Goal: Find contact information: Find contact information

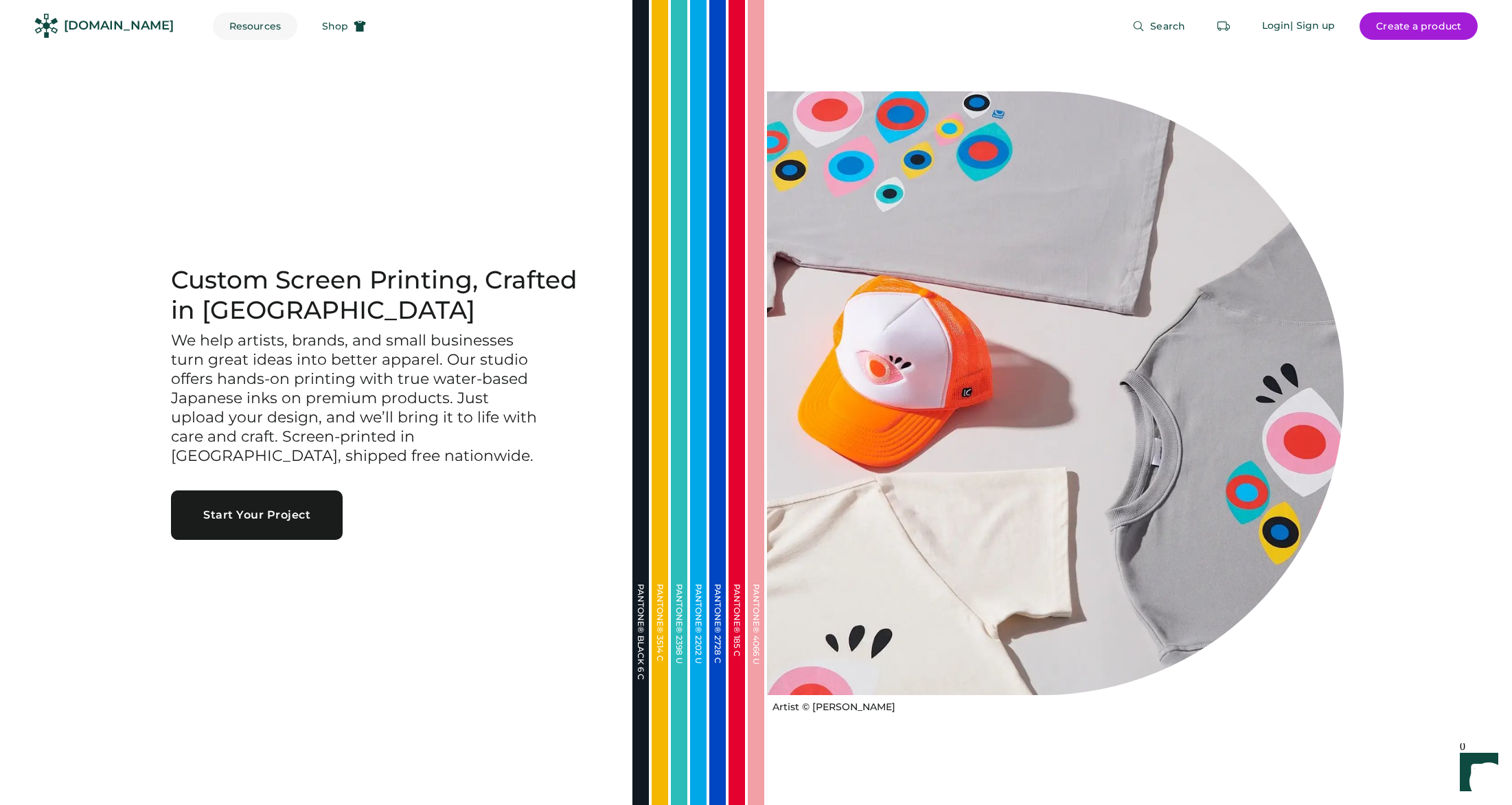
click at [234, 20] on button "Resources" at bounding box center [255, 26] width 85 height 27
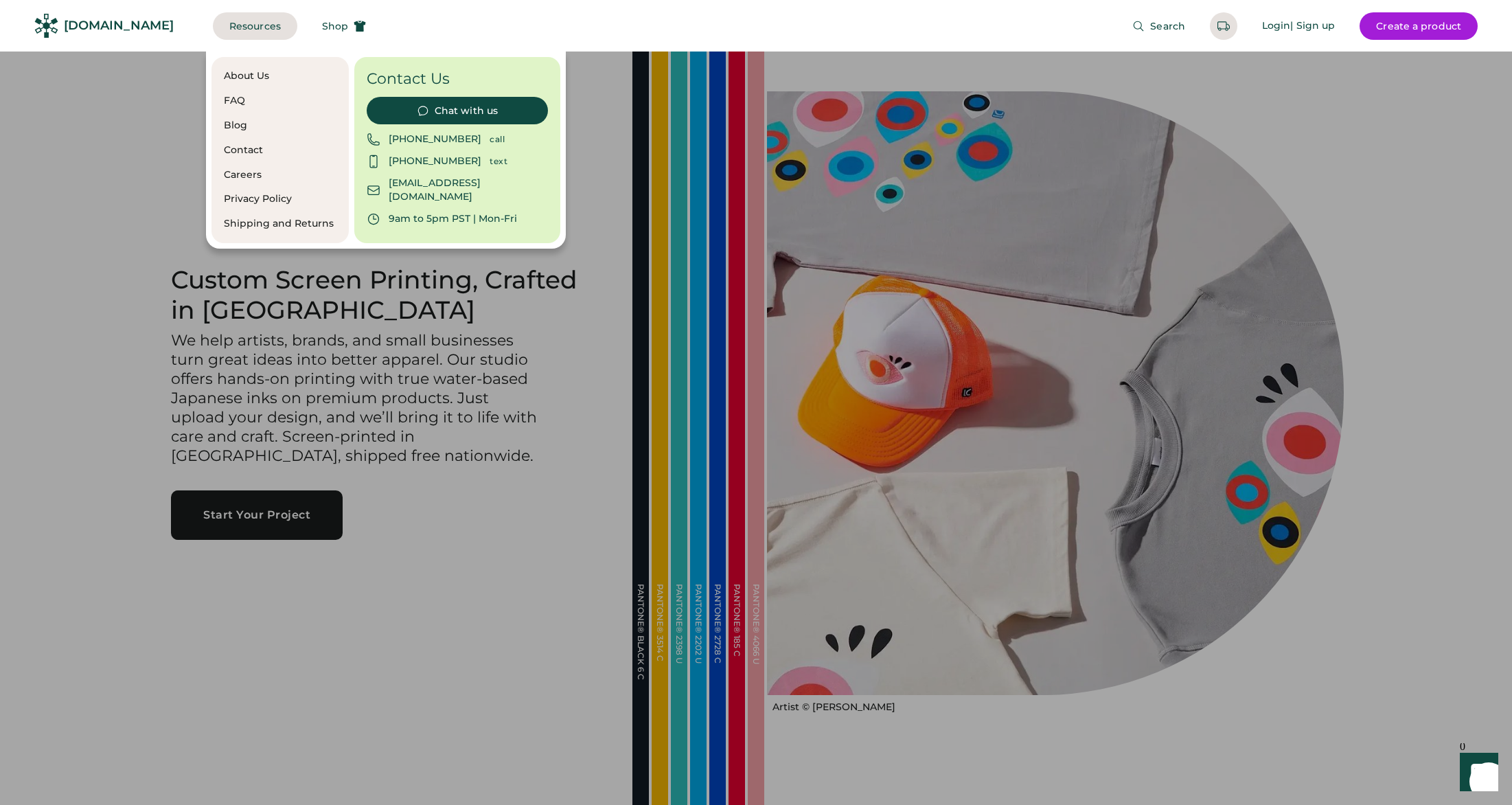
click at [507, 548] on div at bounding box center [756, 402] width 1512 height 805
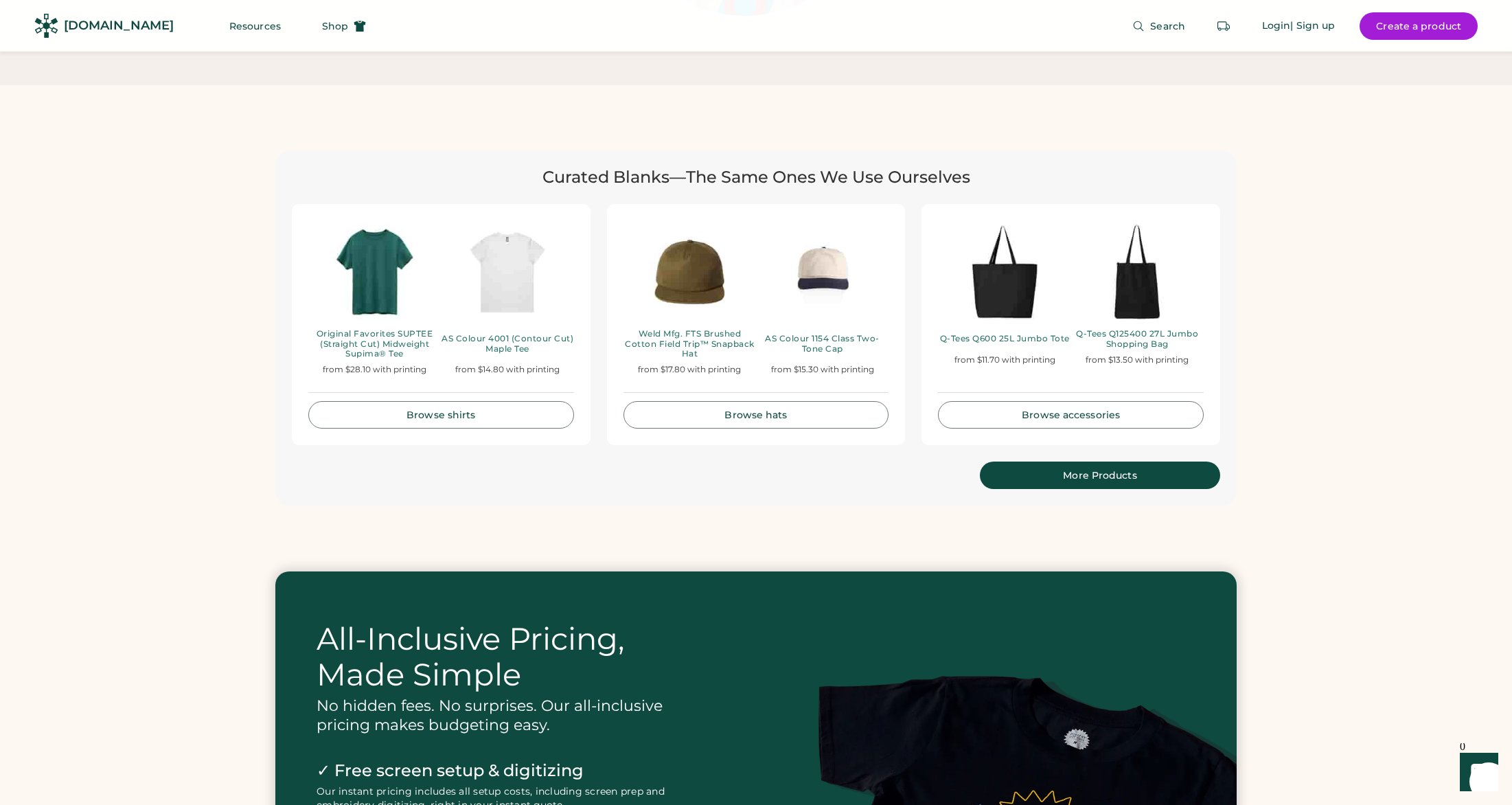
scroll to position [2952, 0]
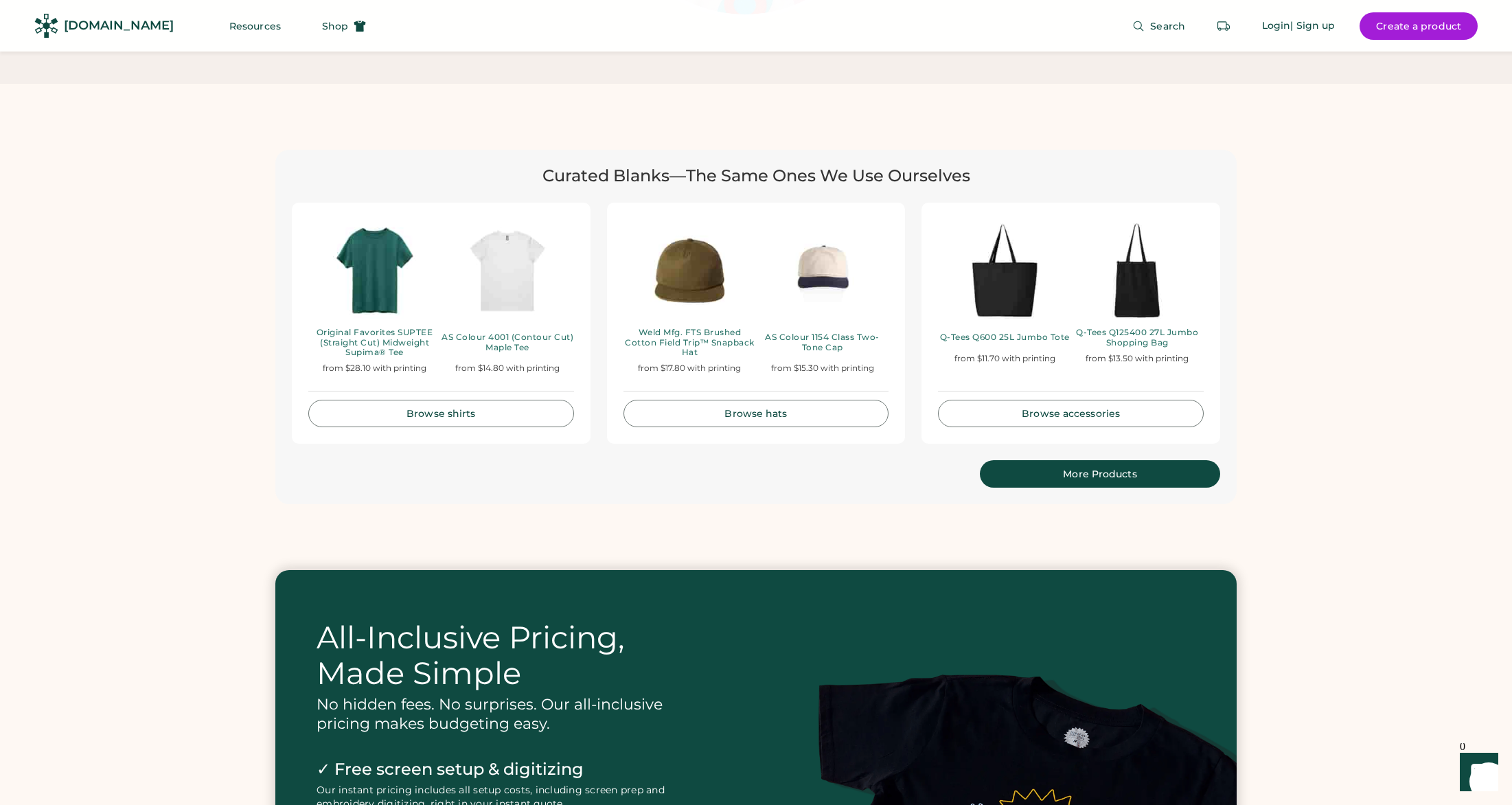
click at [1041, 469] on div "More Products" at bounding box center [1099, 474] width 207 height 10
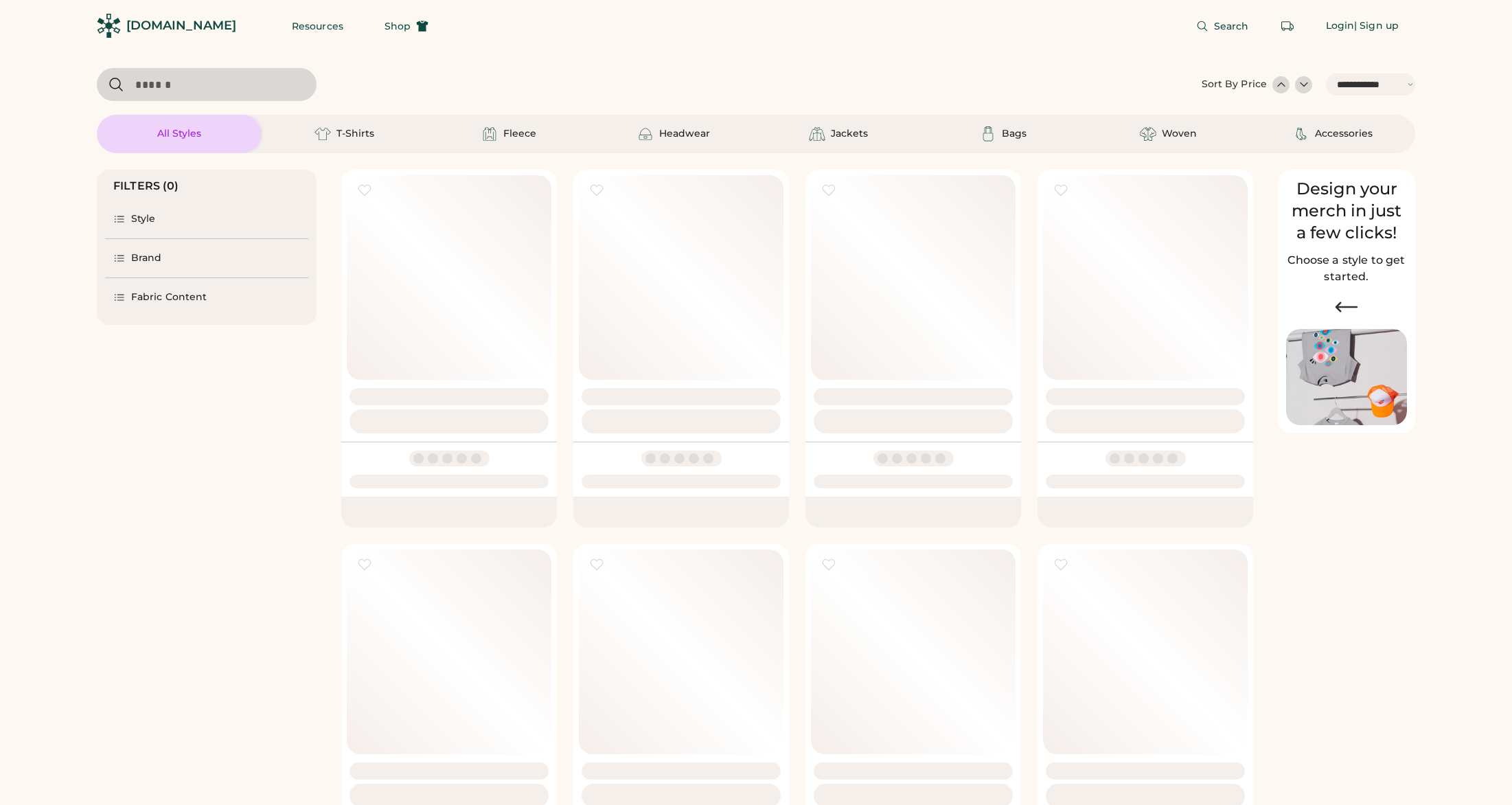
select select "*****"
select select "*"
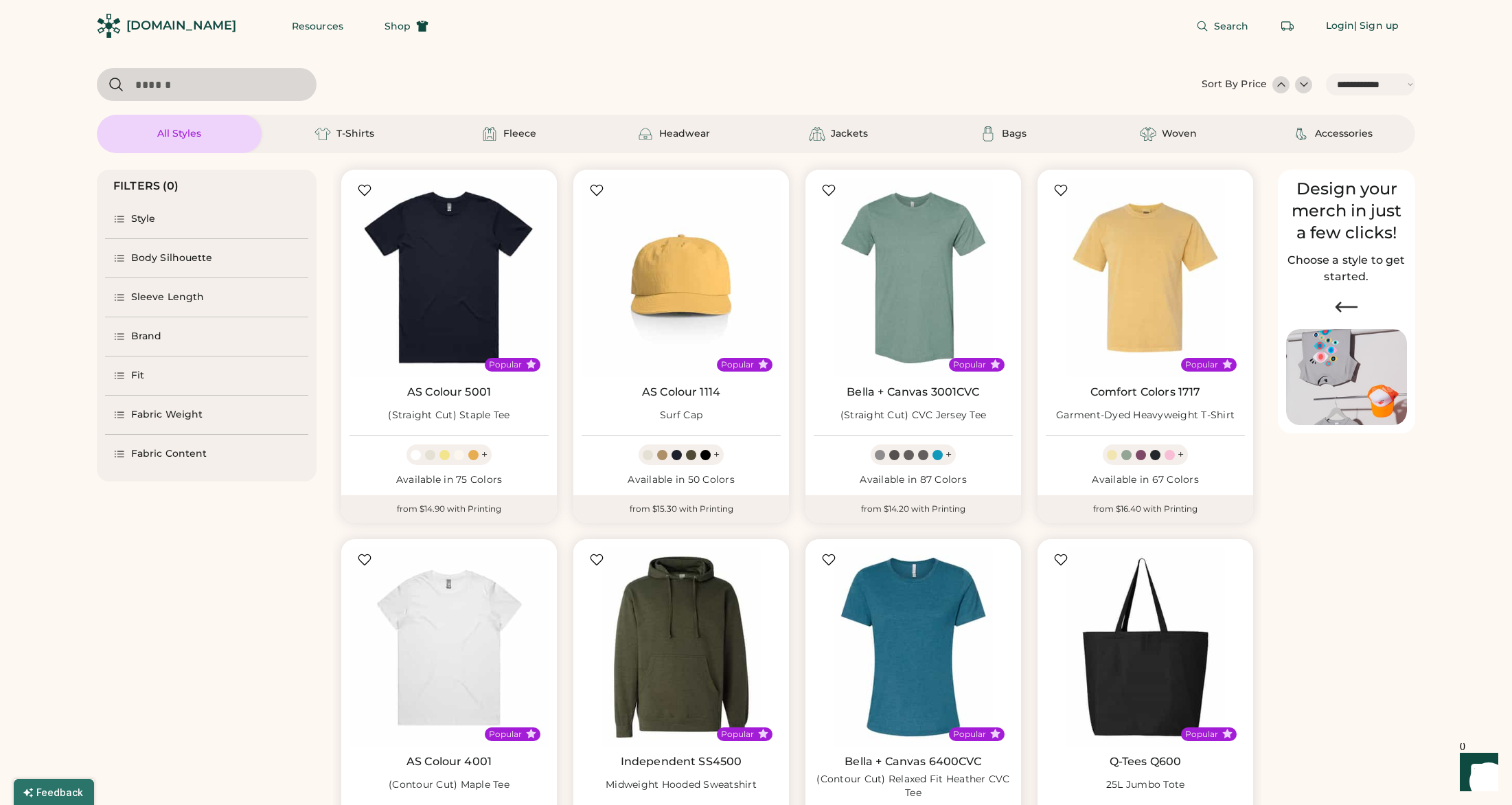
scroll to position [206, 0]
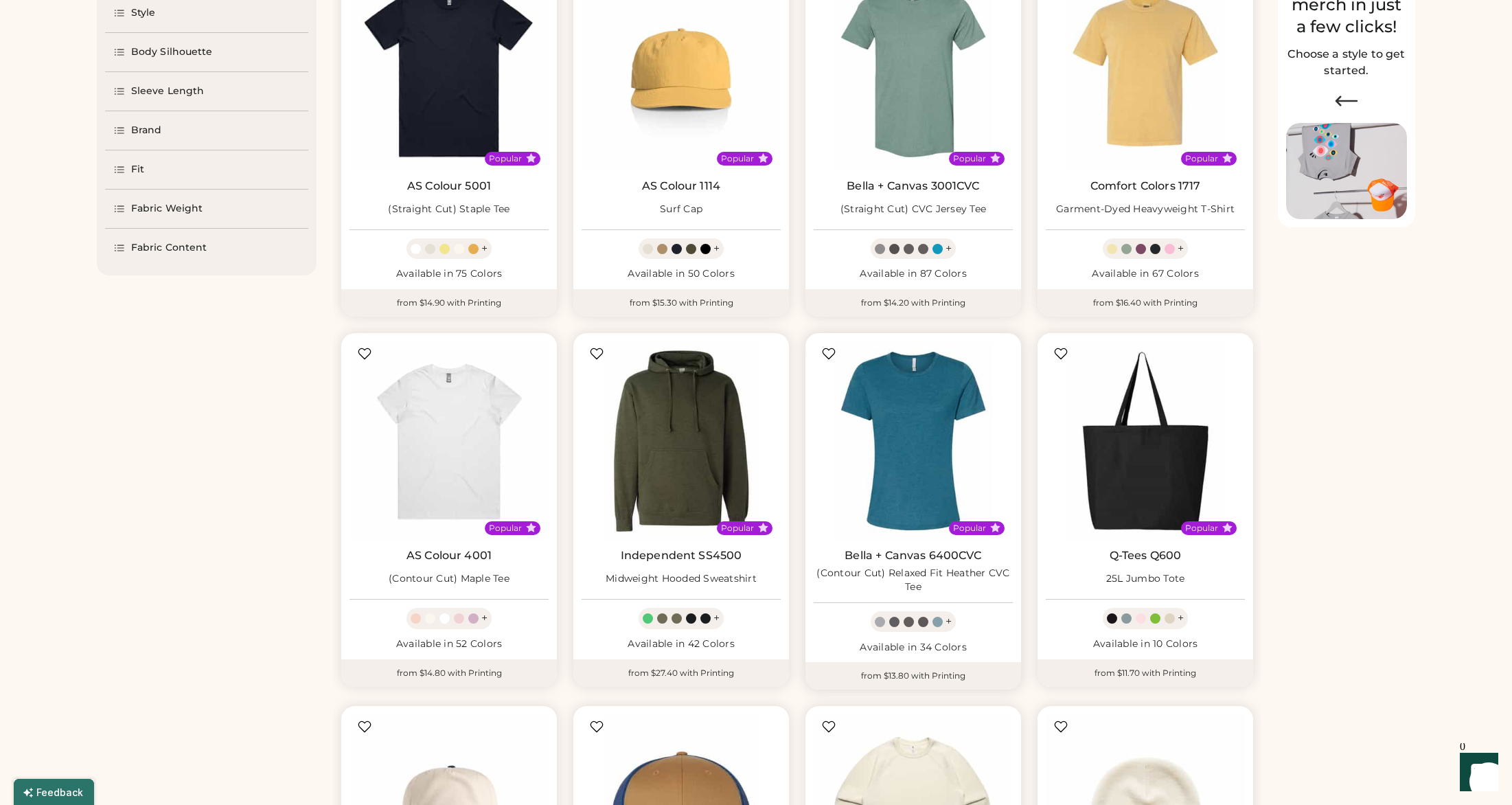
select select "*****"
select select "*"
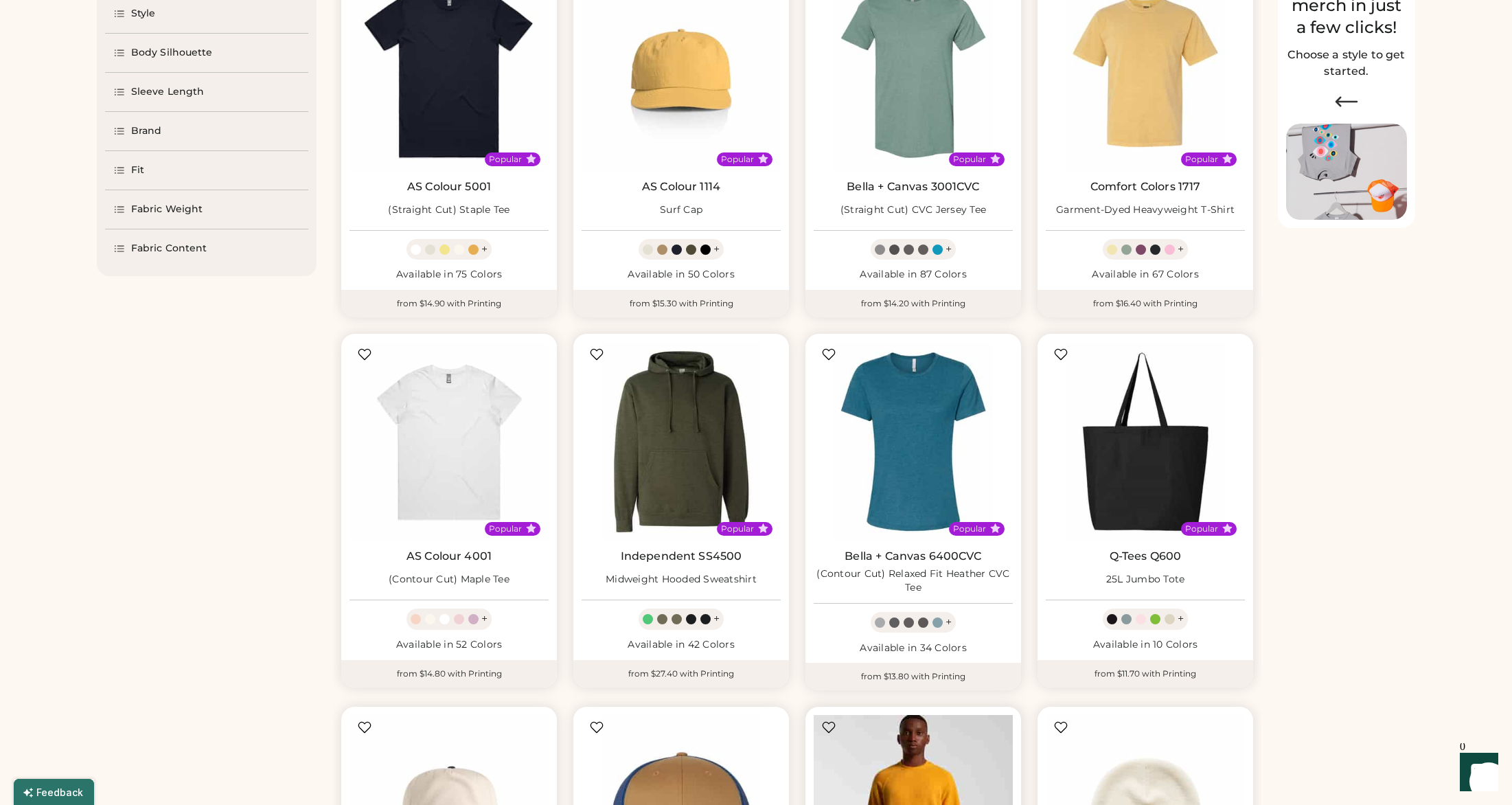
scroll to position [0, 0]
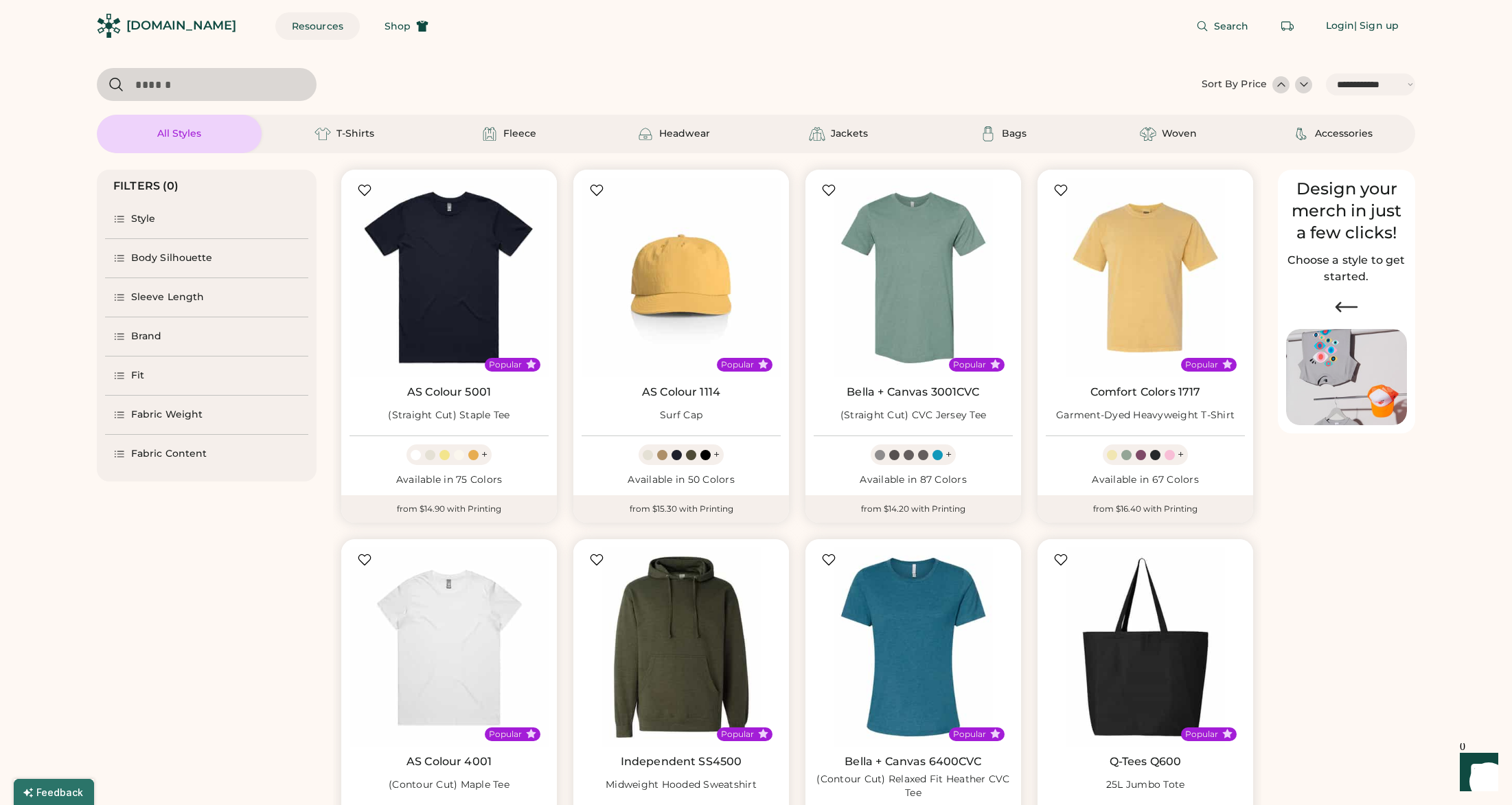
click at [276, 24] on button "Resources" at bounding box center [318, 26] width 85 height 27
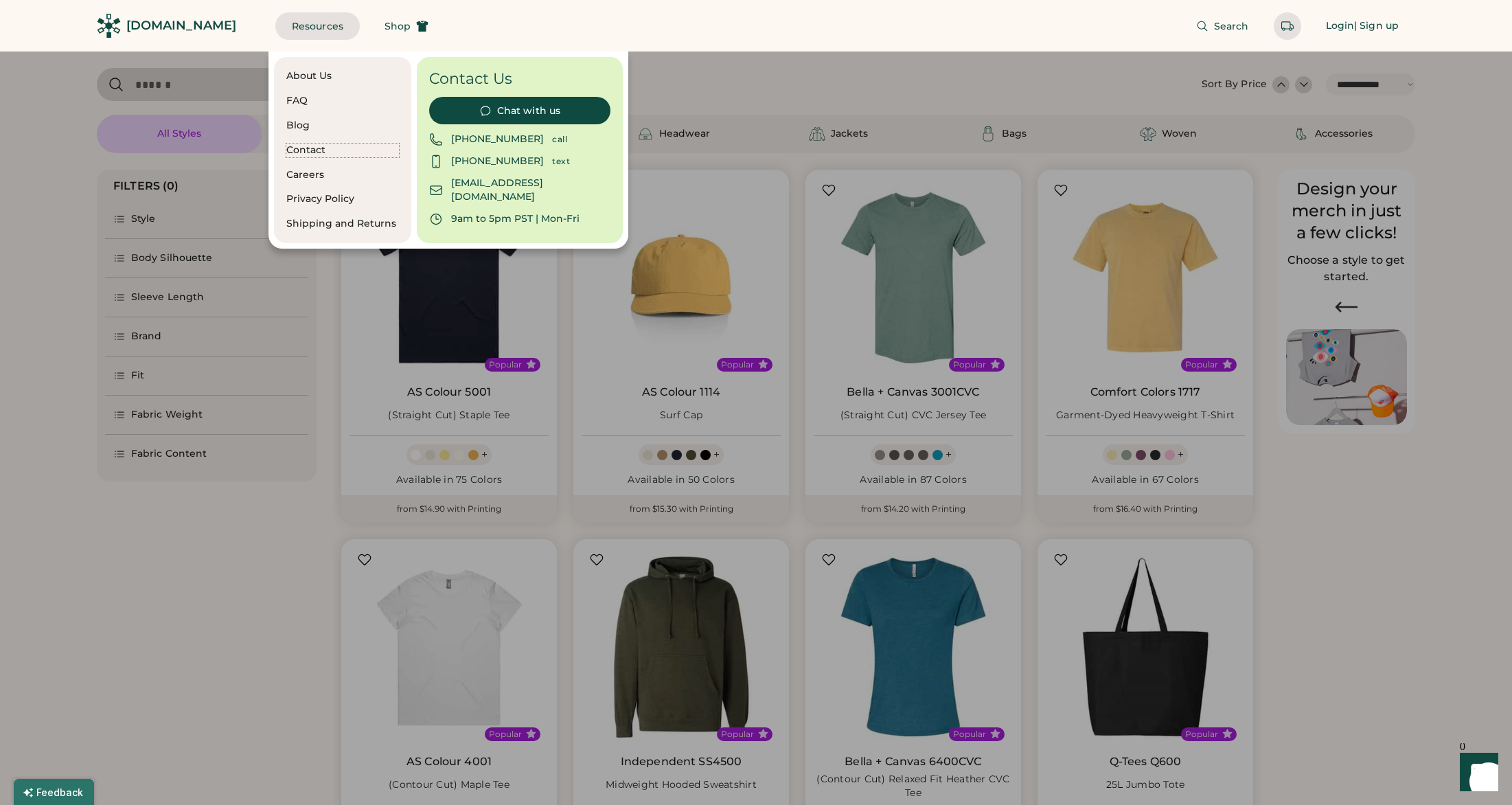
click at [302, 147] on div "Contact" at bounding box center [342, 150] width 112 height 14
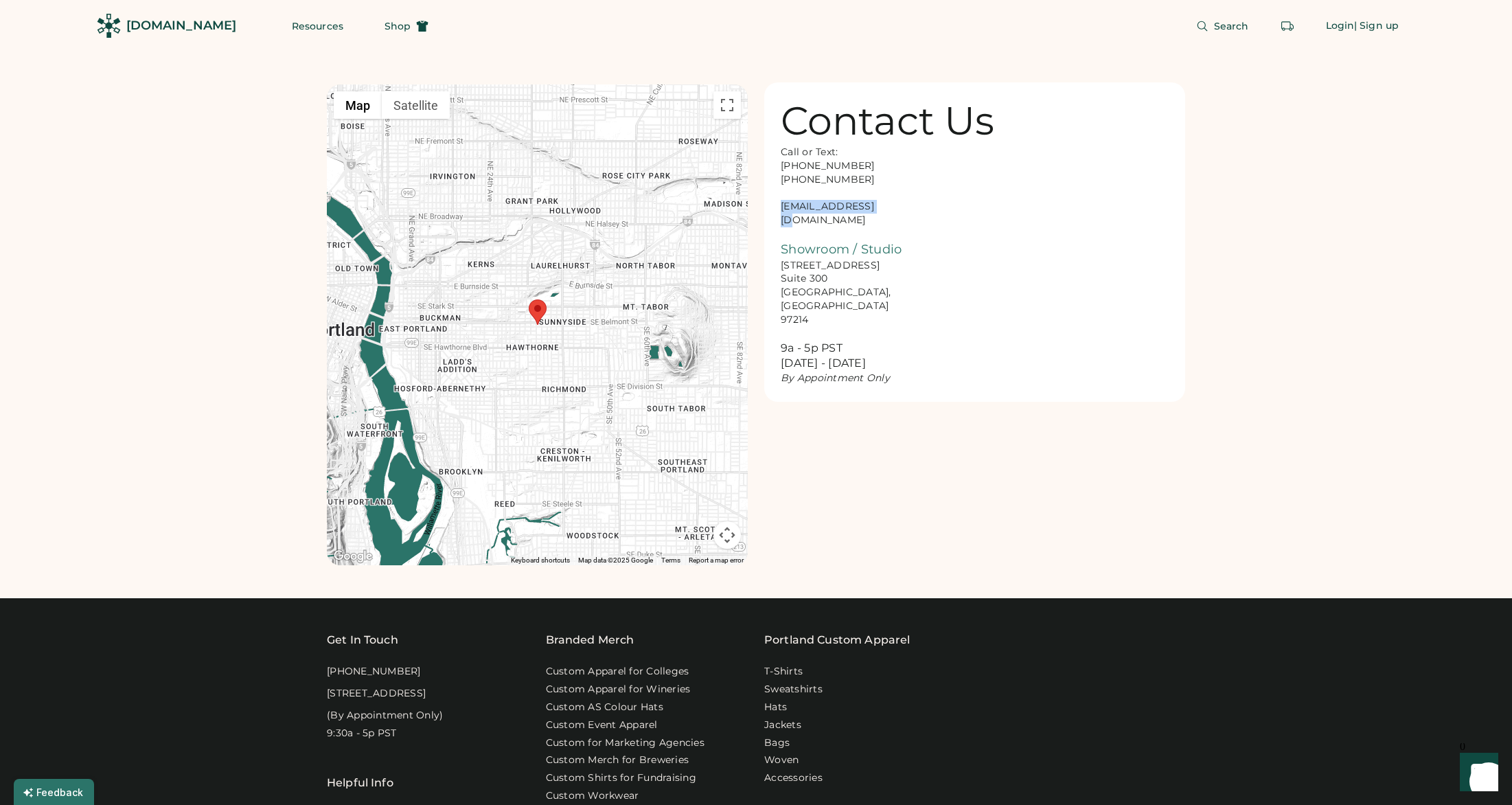
drag, startPoint x: 877, startPoint y: 204, endPoint x: 781, endPoint y: 204, distance: 96.0
click at [781, 204] on div "Call or Text: [PHONE_NUMBER] [PHONE_NUMBER] [EMAIL_ADDRESS][DOMAIN_NAME] Showro…" at bounding box center [849, 265] width 137 height 240
copy div "[EMAIL_ADDRESS][DOMAIN_NAME]"
